Goal: Task Accomplishment & Management: Manage account settings

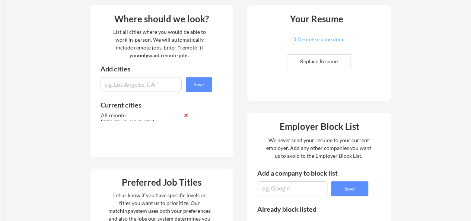
scroll to position [183, 0]
click at [123, 87] on input "input" at bounding box center [141, 85] width 81 height 15
click at [145, 115] on div "All remote, [GEOGRAPHIC_DATA] [US_STATE]" at bounding box center [140, 123] width 79 height 22
click at [186, 114] on button at bounding box center [186, 116] width 6 height 6
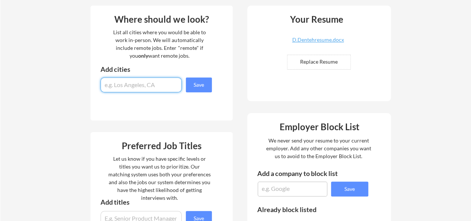
click at [131, 82] on input "input" at bounding box center [141, 85] width 81 height 15
drag, startPoint x: 136, startPoint y: 86, endPoint x: 60, endPoint y: 79, distance: 77.1
click at [60, 79] on div "Your Dashboard Woohoo! You're ready to be applied! 🙌 We'll start applying you t…" at bounding box center [235, 183] width 471 height 675
type input "Remote"
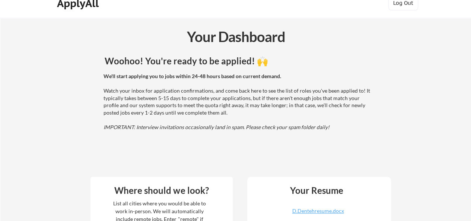
scroll to position [0, 0]
